Goal: Task Accomplishment & Management: Manage account settings

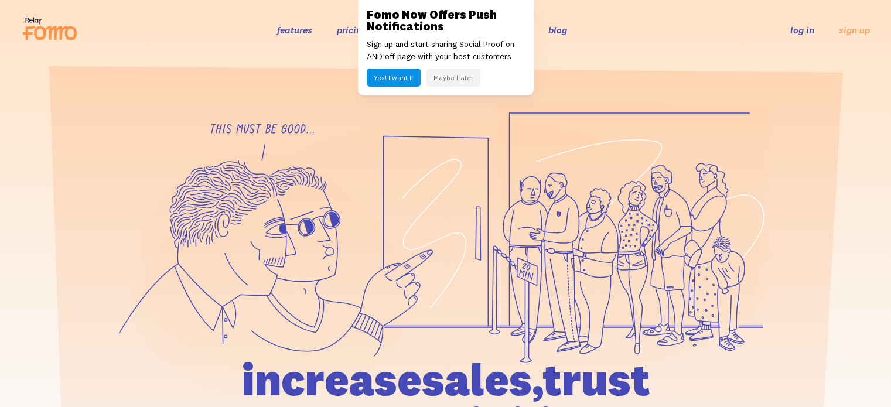
click at [799, 32] on link "log in" at bounding box center [802, 30] width 24 height 12
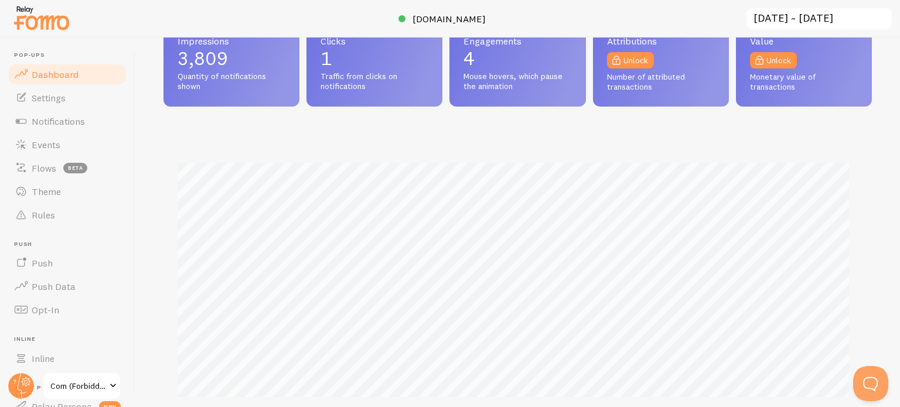
scroll to position [176, 0]
click at [73, 146] on link "Events" at bounding box center [67, 144] width 121 height 23
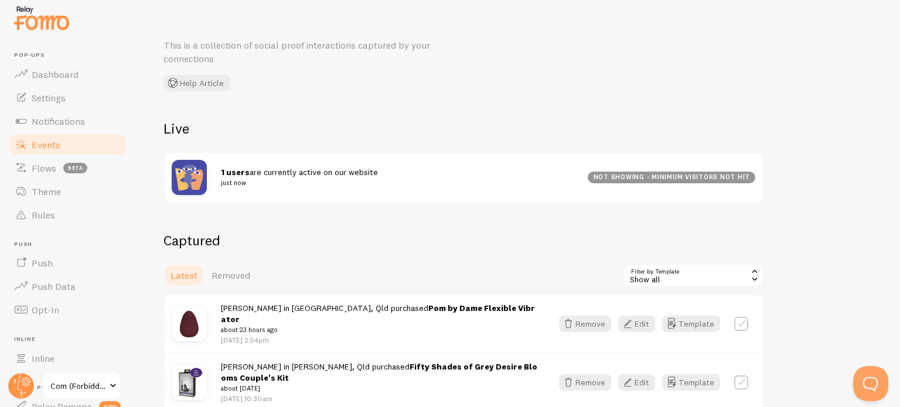
scroll to position [59, 0]
